Goal: Information Seeking & Learning: Learn about a topic

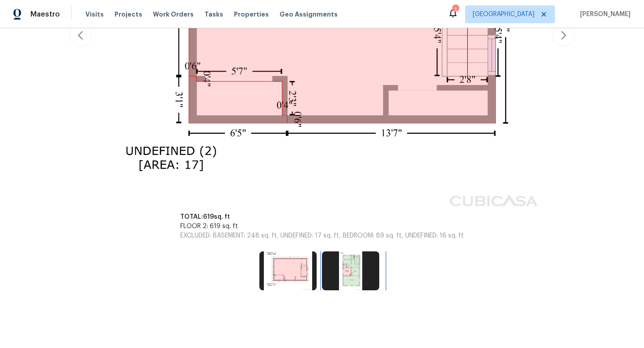
click at [357, 284] on img at bounding box center [350, 270] width 57 height 38
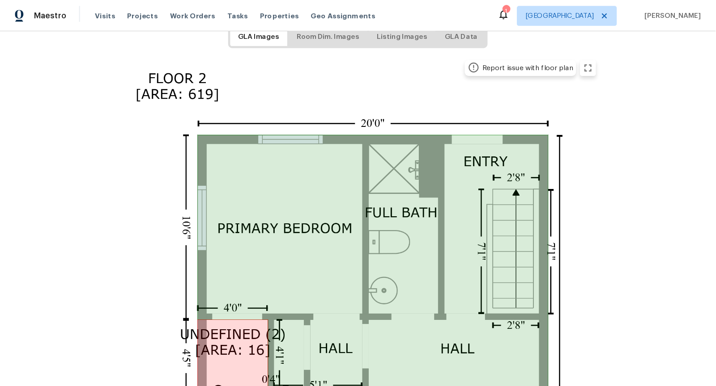
scroll to position [149, 0]
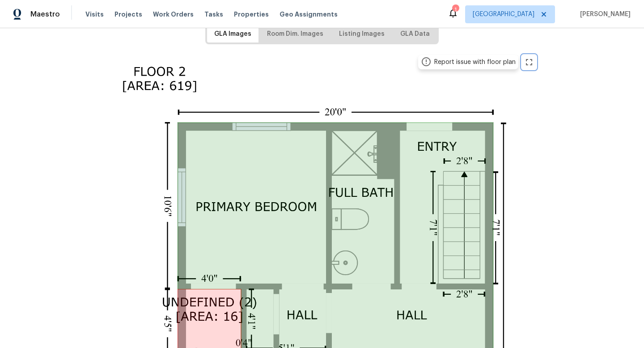
click at [531, 61] on icon "zoom in" at bounding box center [529, 62] width 11 height 11
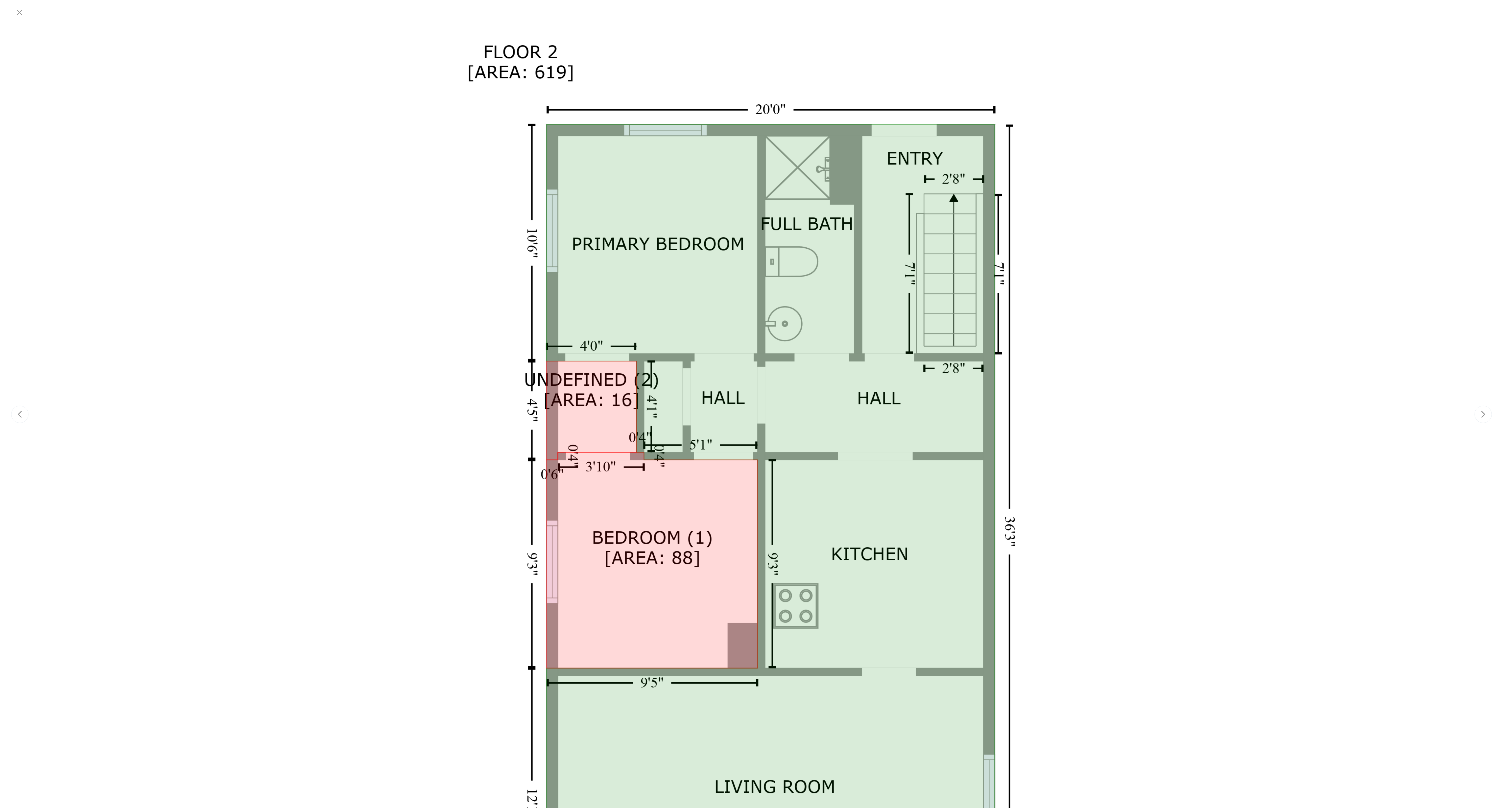
scroll to position [0, 0]
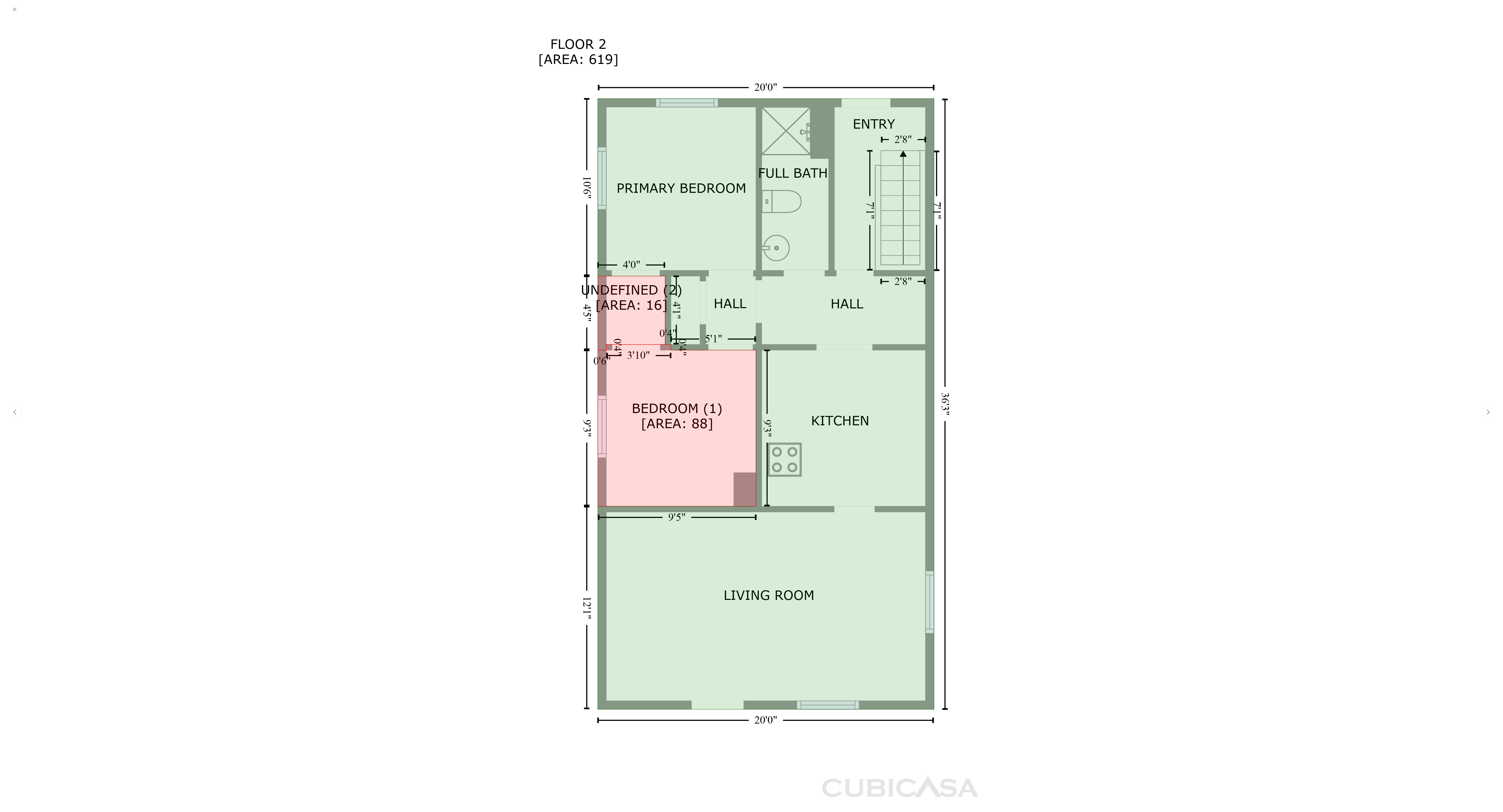
click at [376, 202] on div at bounding box center [751, 412] width 1448 height 793
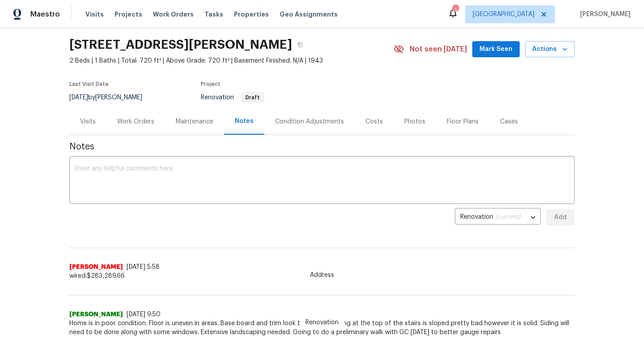
scroll to position [27, 0]
click at [453, 126] on div "Floor Plans" at bounding box center [463, 122] width 32 height 9
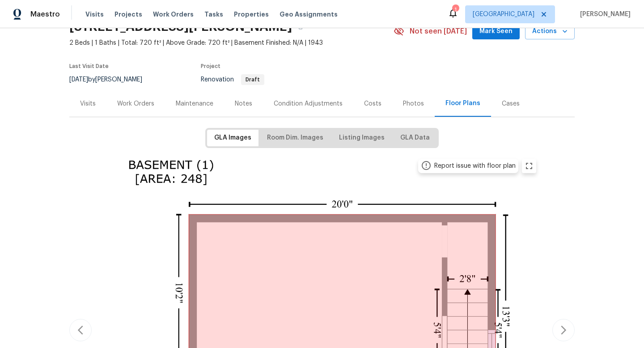
scroll to position [24, 0]
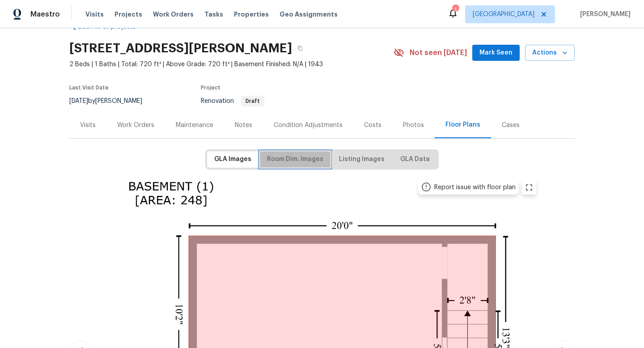
click at [286, 163] on span "Room Dim. Images" at bounding box center [295, 159] width 56 height 11
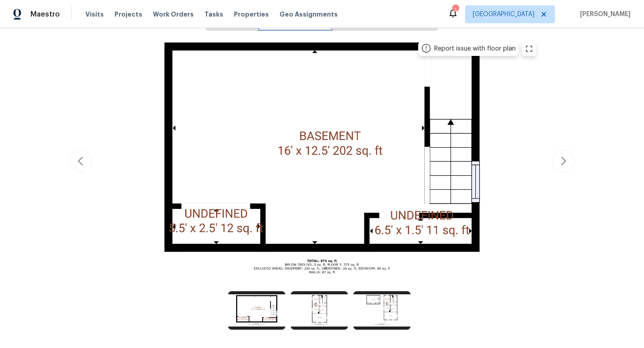
scroll to position [202, 0]
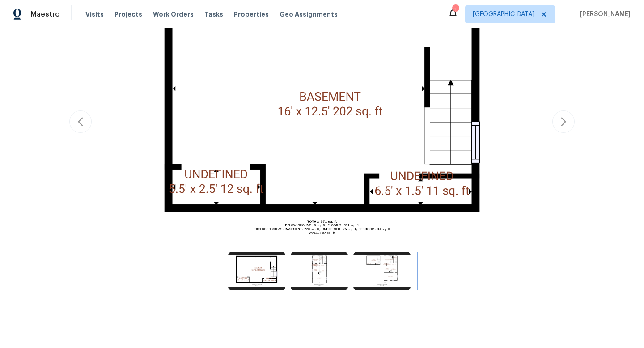
click at [402, 267] on img at bounding box center [381, 271] width 57 height 38
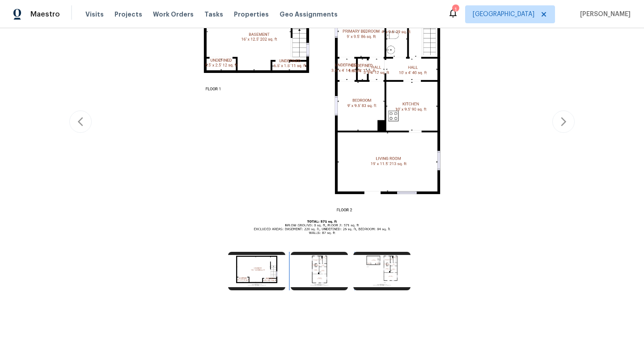
click at [327, 267] on img at bounding box center [319, 271] width 57 height 38
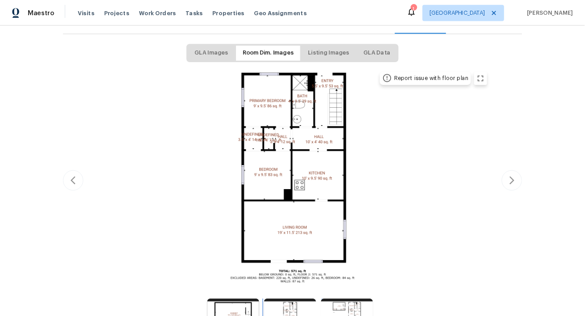
scroll to position [125, 0]
